Goal: Use online tool/utility: Utilize a website feature to perform a specific function

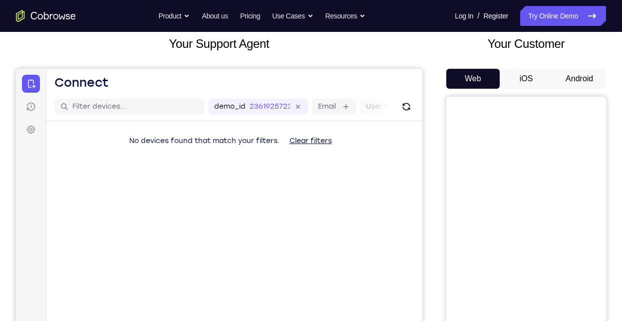
scroll to position [58, 0]
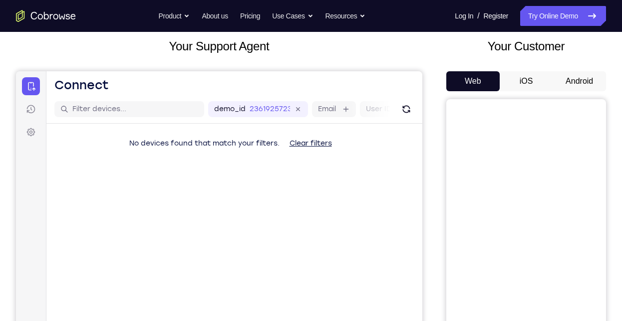
click at [528, 74] on button "iOS" at bounding box center [526, 81] width 53 height 20
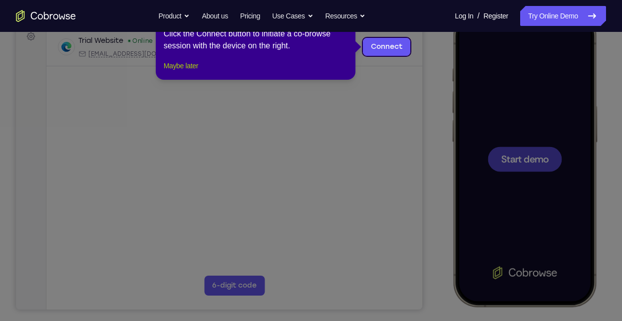
scroll to position [0, 0]
click at [189, 72] on button "Maybe later" at bounding box center [181, 66] width 34 height 12
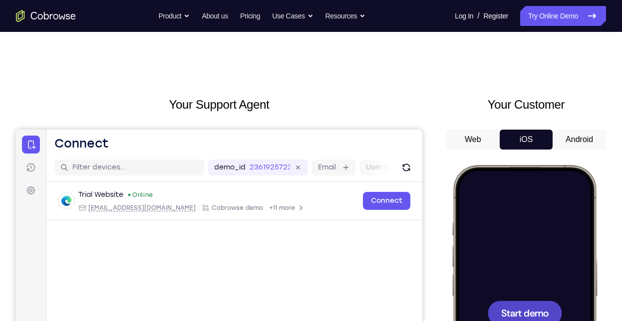
click at [569, 143] on button "Android" at bounding box center [579, 140] width 53 height 20
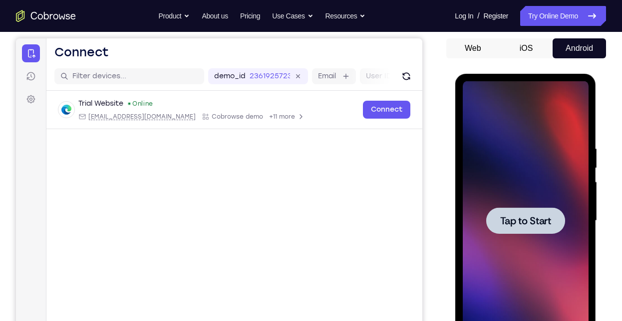
scroll to position [130, 0]
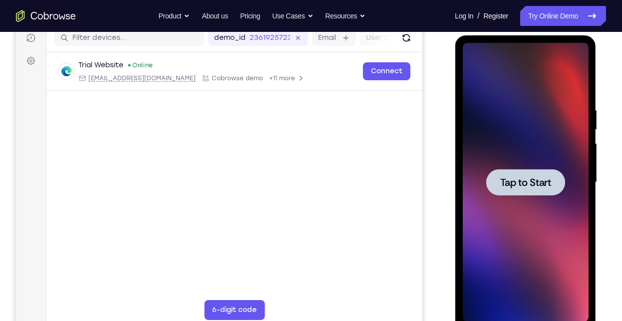
click at [528, 169] on div at bounding box center [525, 182] width 79 height 26
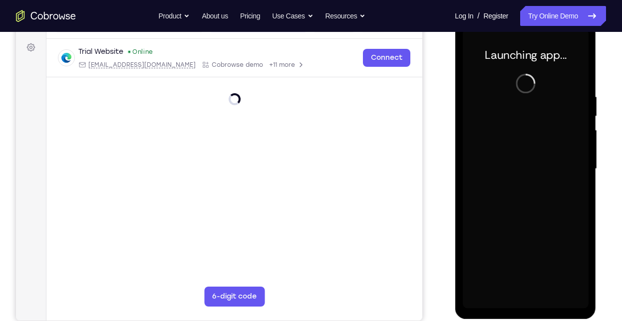
scroll to position [143, 0]
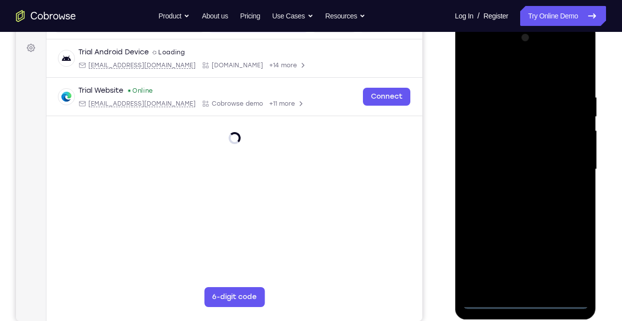
click at [529, 300] on div at bounding box center [525, 170] width 126 height 280
click at [564, 256] on div at bounding box center [525, 170] width 126 height 280
click at [509, 69] on div at bounding box center [525, 170] width 126 height 280
click at [564, 167] on div at bounding box center [525, 170] width 126 height 280
click at [538, 285] on div at bounding box center [525, 170] width 126 height 280
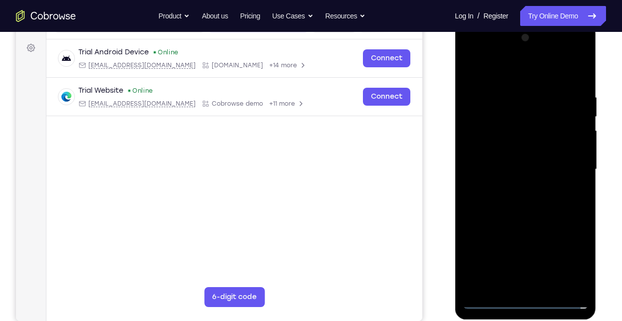
click at [551, 159] on div at bounding box center [525, 170] width 126 height 280
click at [487, 149] on div at bounding box center [525, 170] width 126 height 280
click at [537, 170] on div at bounding box center [525, 170] width 126 height 280
click at [532, 214] on div at bounding box center [525, 170] width 126 height 280
click at [480, 165] on div at bounding box center [525, 170] width 126 height 280
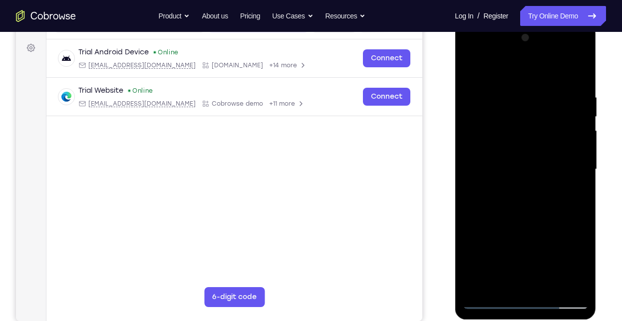
click at [534, 166] on div at bounding box center [525, 170] width 126 height 280
click at [516, 204] on div at bounding box center [525, 170] width 126 height 280
click at [524, 203] on div at bounding box center [525, 170] width 126 height 280
click at [577, 82] on div at bounding box center [525, 170] width 126 height 280
click at [554, 287] on div at bounding box center [525, 170] width 126 height 280
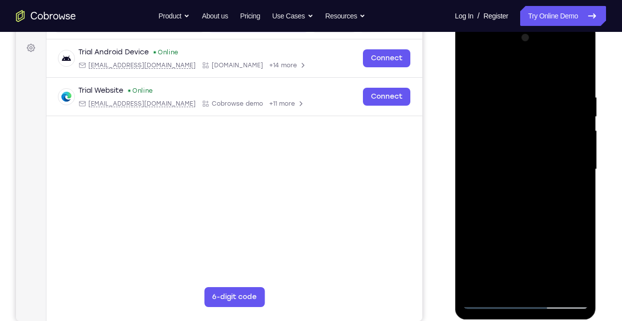
click at [531, 223] on div at bounding box center [525, 170] width 126 height 280
click at [536, 165] on div at bounding box center [525, 170] width 126 height 280
click at [521, 278] on div at bounding box center [525, 170] width 126 height 280
click at [500, 283] on div at bounding box center [525, 170] width 126 height 280
click at [550, 229] on div at bounding box center [525, 170] width 126 height 280
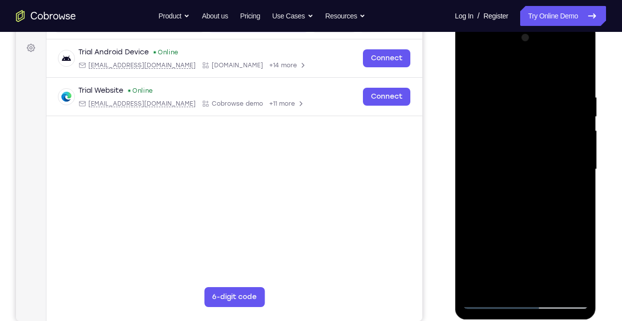
click at [550, 229] on div at bounding box center [525, 170] width 126 height 280
click at [573, 187] on div at bounding box center [525, 170] width 126 height 280
click at [469, 68] on div at bounding box center [525, 170] width 126 height 280
click at [514, 191] on div at bounding box center [525, 170] width 126 height 280
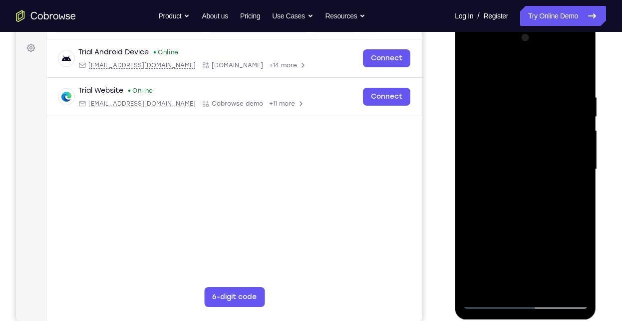
click at [472, 225] on div at bounding box center [525, 170] width 126 height 280
click at [477, 168] on div at bounding box center [525, 170] width 126 height 280
click at [571, 154] on div at bounding box center [525, 170] width 126 height 280
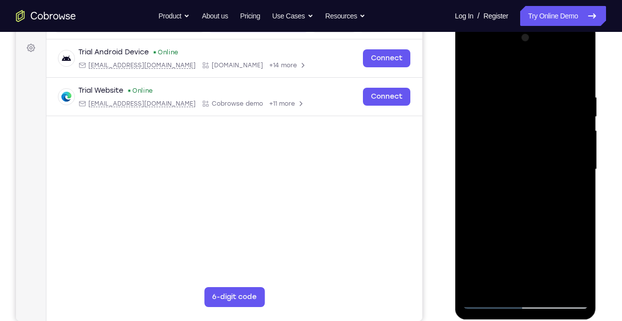
click at [582, 130] on div at bounding box center [525, 170] width 126 height 280
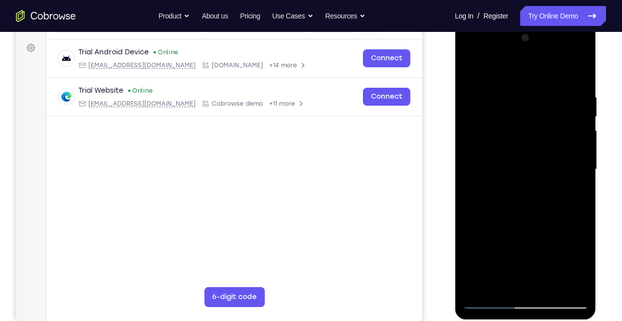
click at [582, 130] on div at bounding box center [525, 170] width 126 height 280
click at [576, 41] on div at bounding box center [525, 170] width 126 height 280
click at [546, 289] on div at bounding box center [525, 170] width 126 height 280
click at [490, 300] on div at bounding box center [525, 170] width 126 height 280
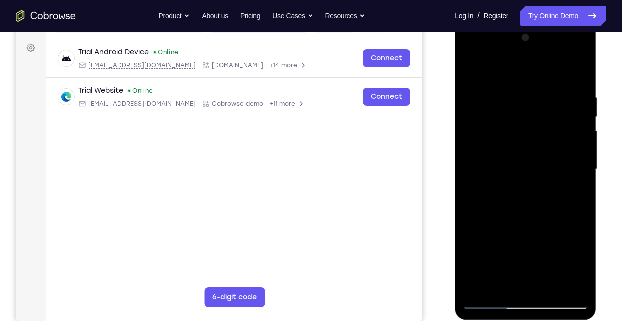
click at [484, 289] on div at bounding box center [525, 170] width 126 height 280
drag, startPoint x: 540, startPoint y: 228, endPoint x: 543, endPoint y: 81, distance: 146.3
click at [543, 81] on div at bounding box center [525, 170] width 126 height 280
drag, startPoint x: 543, startPoint y: 93, endPoint x: 544, endPoint y: 226, distance: 132.3
click at [544, 226] on div at bounding box center [525, 170] width 126 height 280
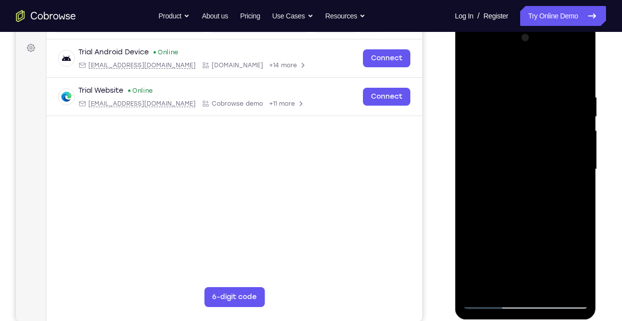
click at [578, 68] on div at bounding box center [525, 170] width 126 height 280
click at [478, 287] on div at bounding box center [525, 170] width 126 height 280
click at [515, 90] on div at bounding box center [525, 170] width 126 height 280
click at [572, 72] on div at bounding box center [525, 170] width 126 height 280
click at [573, 287] on div at bounding box center [525, 170] width 126 height 280
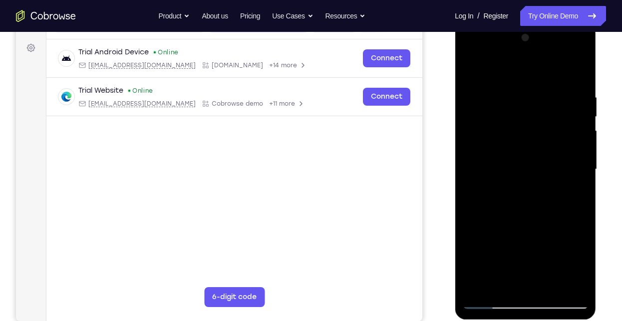
click at [469, 68] on div at bounding box center [525, 170] width 126 height 280
drag, startPoint x: 526, startPoint y: 238, endPoint x: 523, endPoint y: -30, distance: 267.6
click at [523, 22] on html "Online web based iOS Simulators and Android Emulators. Run iPhone, iPad, Mobile…" at bounding box center [526, 171] width 142 height 299
drag, startPoint x: 503, startPoint y: 271, endPoint x: 508, endPoint y: 60, distance: 210.7
click at [508, 60] on div at bounding box center [525, 170] width 126 height 280
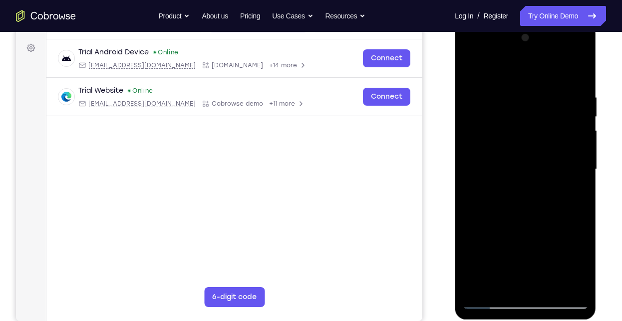
click at [483, 259] on div at bounding box center [525, 170] width 126 height 280
click at [527, 191] on div at bounding box center [525, 170] width 126 height 280
click at [513, 213] on div at bounding box center [525, 170] width 126 height 280
